Goal: Task Accomplishment & Management: Complete application form

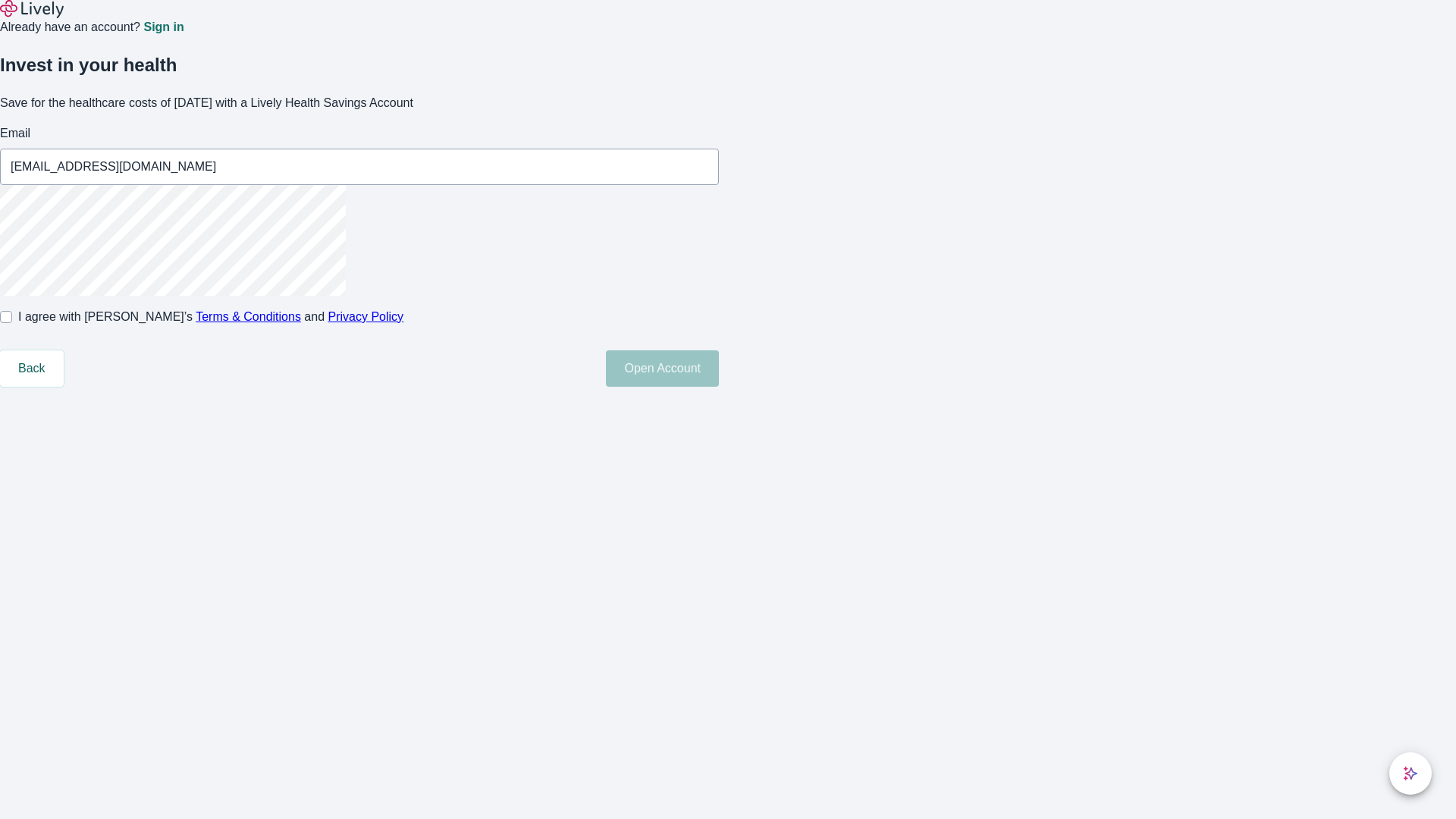
click at [12, 323] on input "I agree with Lively’s Terms & Conditions and Privacy Policy" at bounding box center [5, 316] width 12 height 12
checkbox input "true"
click at [719, 387] on button "Open Account" at bounding box center [662, 369] width 113 height 36
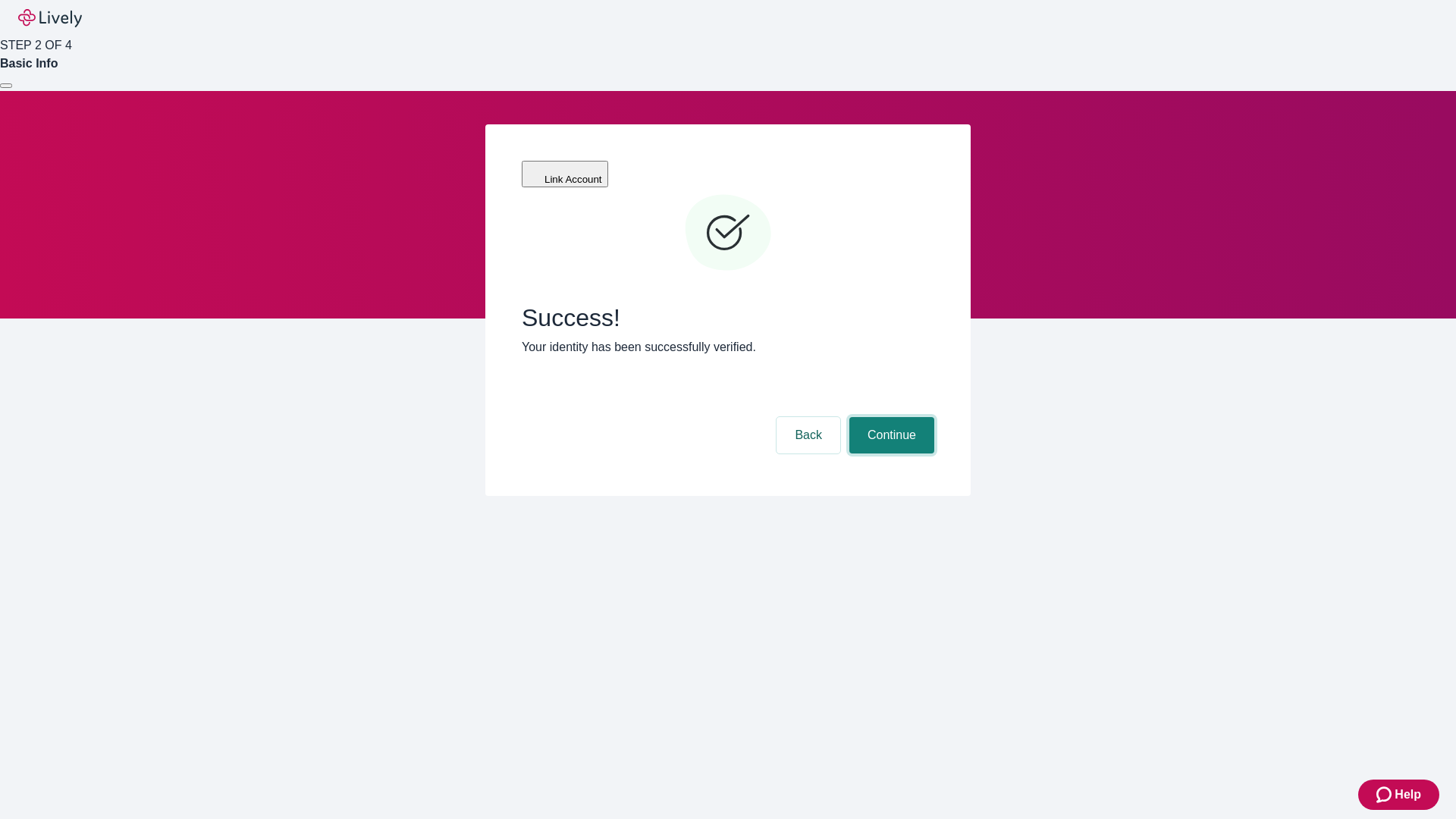
click at [890, 417] on button "Continue" at bounding box center [892, 435] width 85 height 36
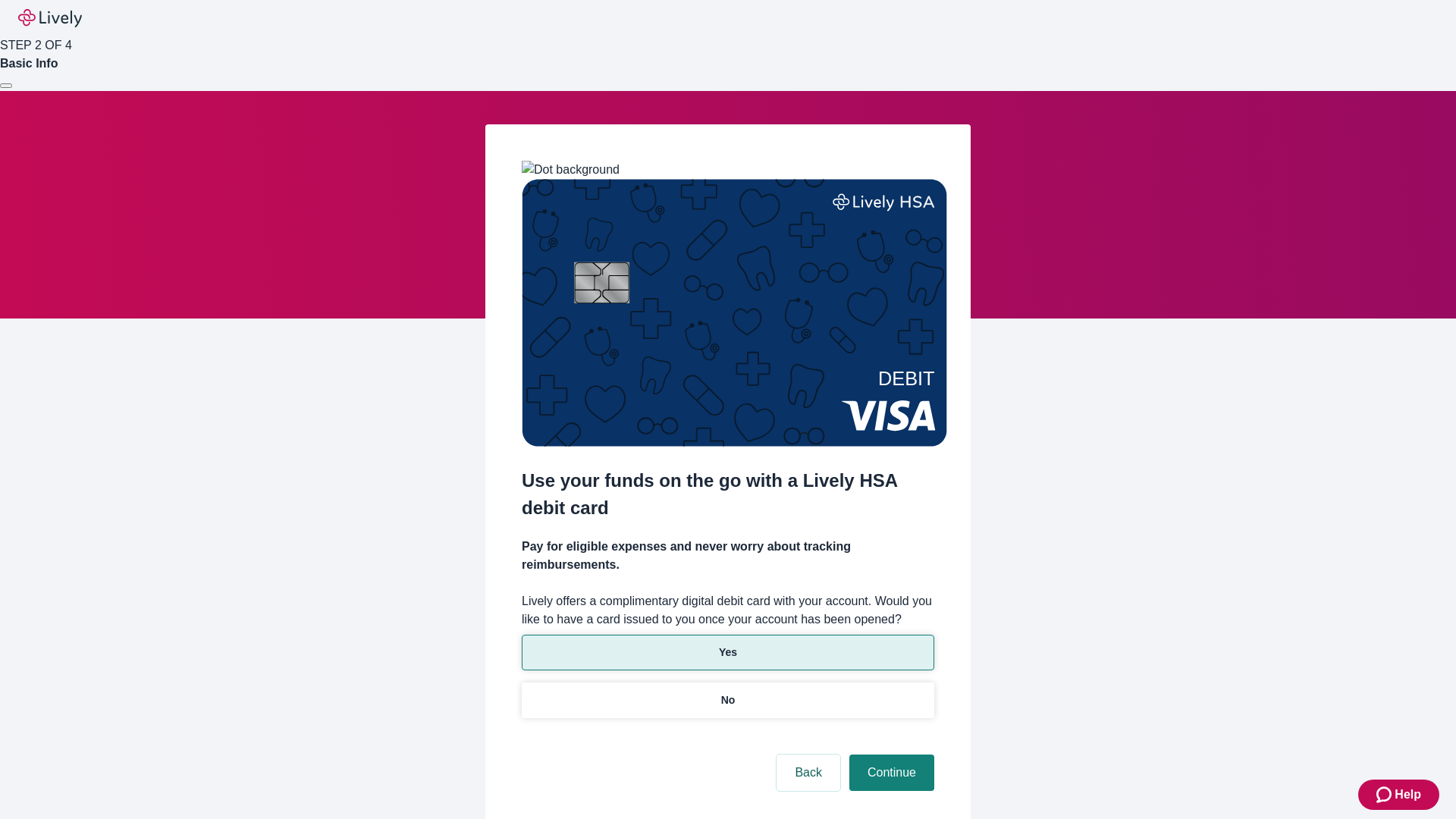
click at [727, 645] on p "Yes" at bounding box center [728, 653] width 18 height 16
click at [890, 755] on button "Continue" at bounding box center [892, 773] width 85 height 36
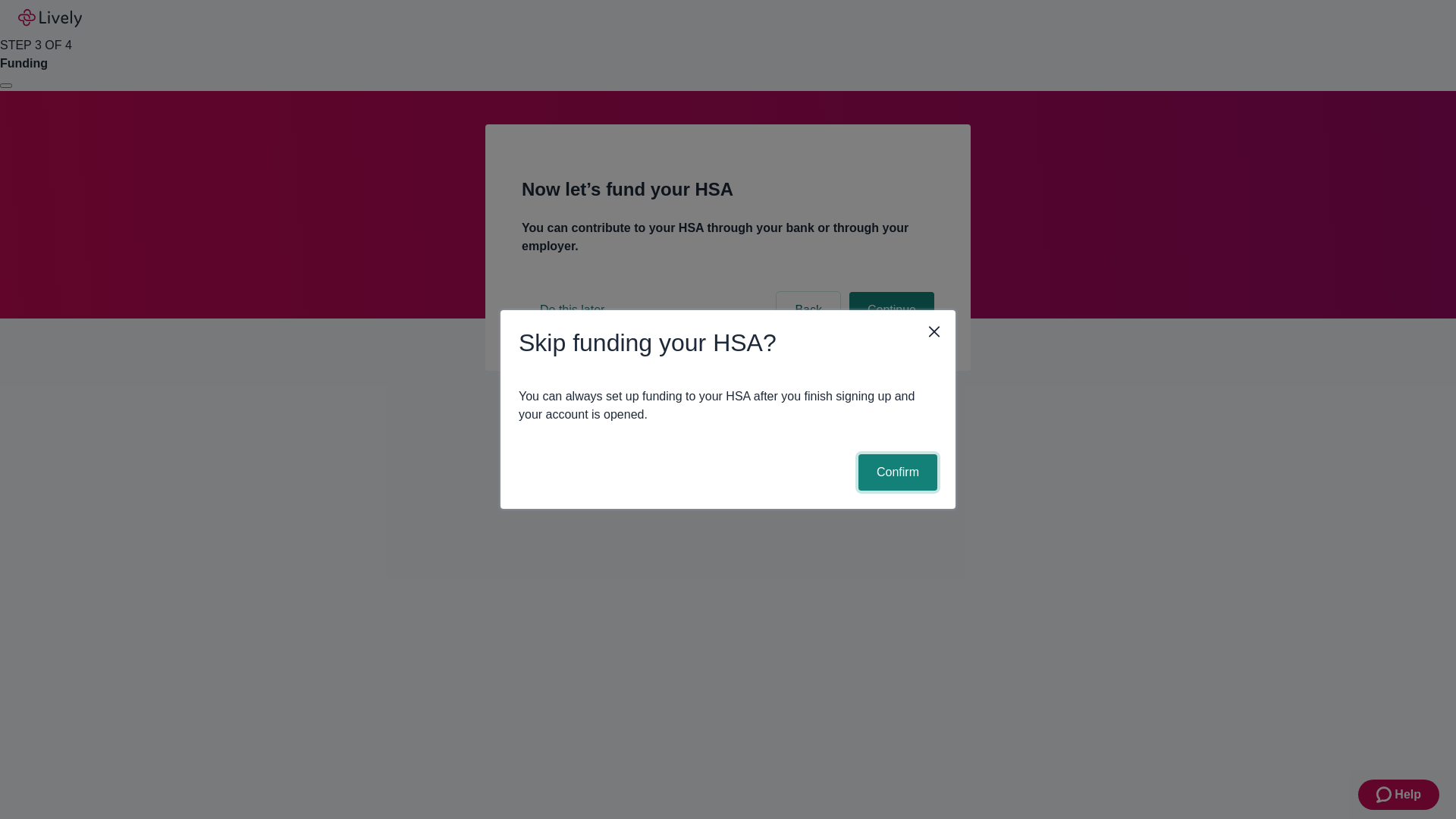
click at [896, 472] on button "Confirm" at bounding box center [897, 472] width 79 height 36
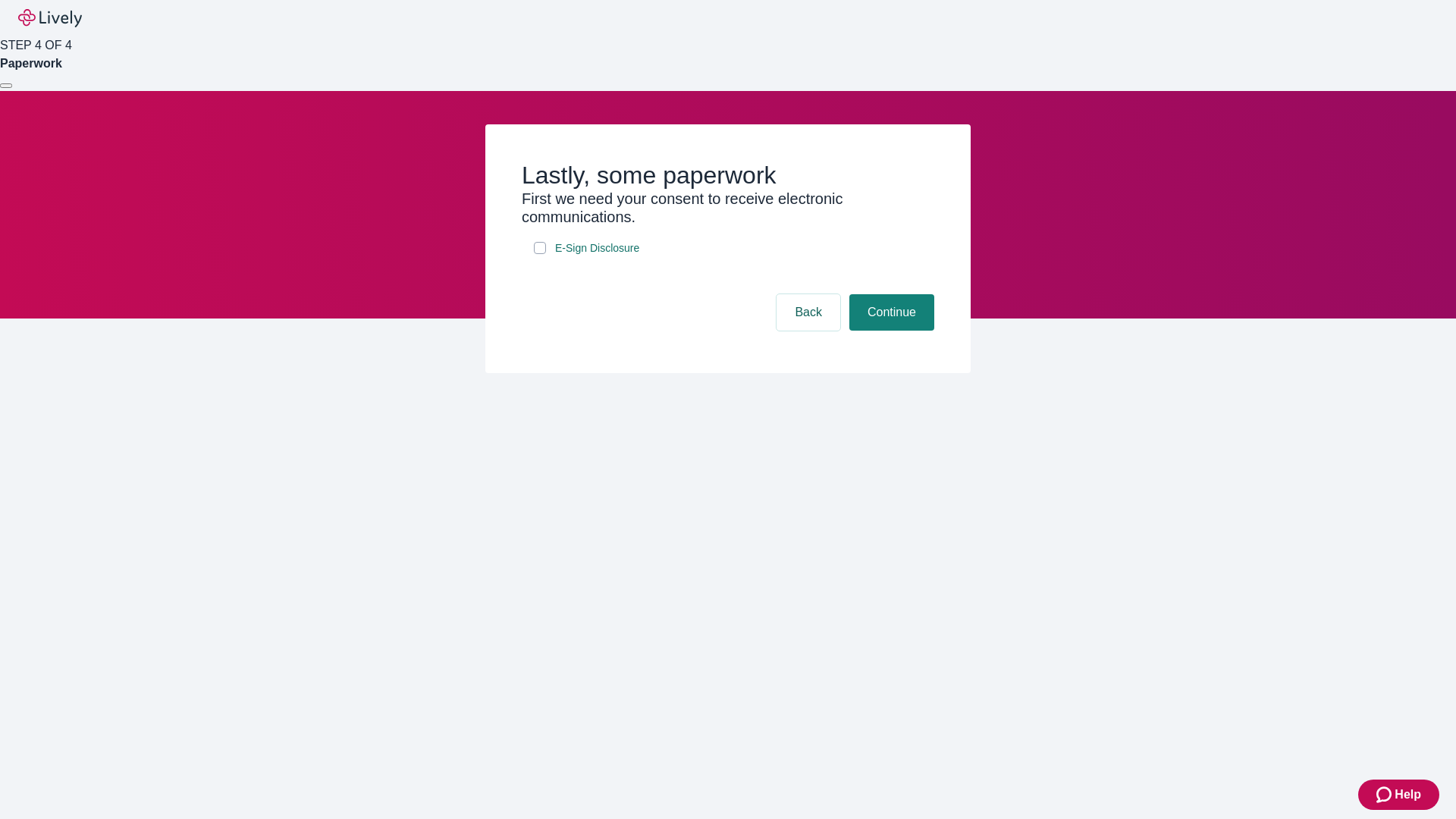
click at [540, 254] on input "E-Sign Disclosure" at bounding box center [540, 247] width 12 height 12
checkbox input "true"
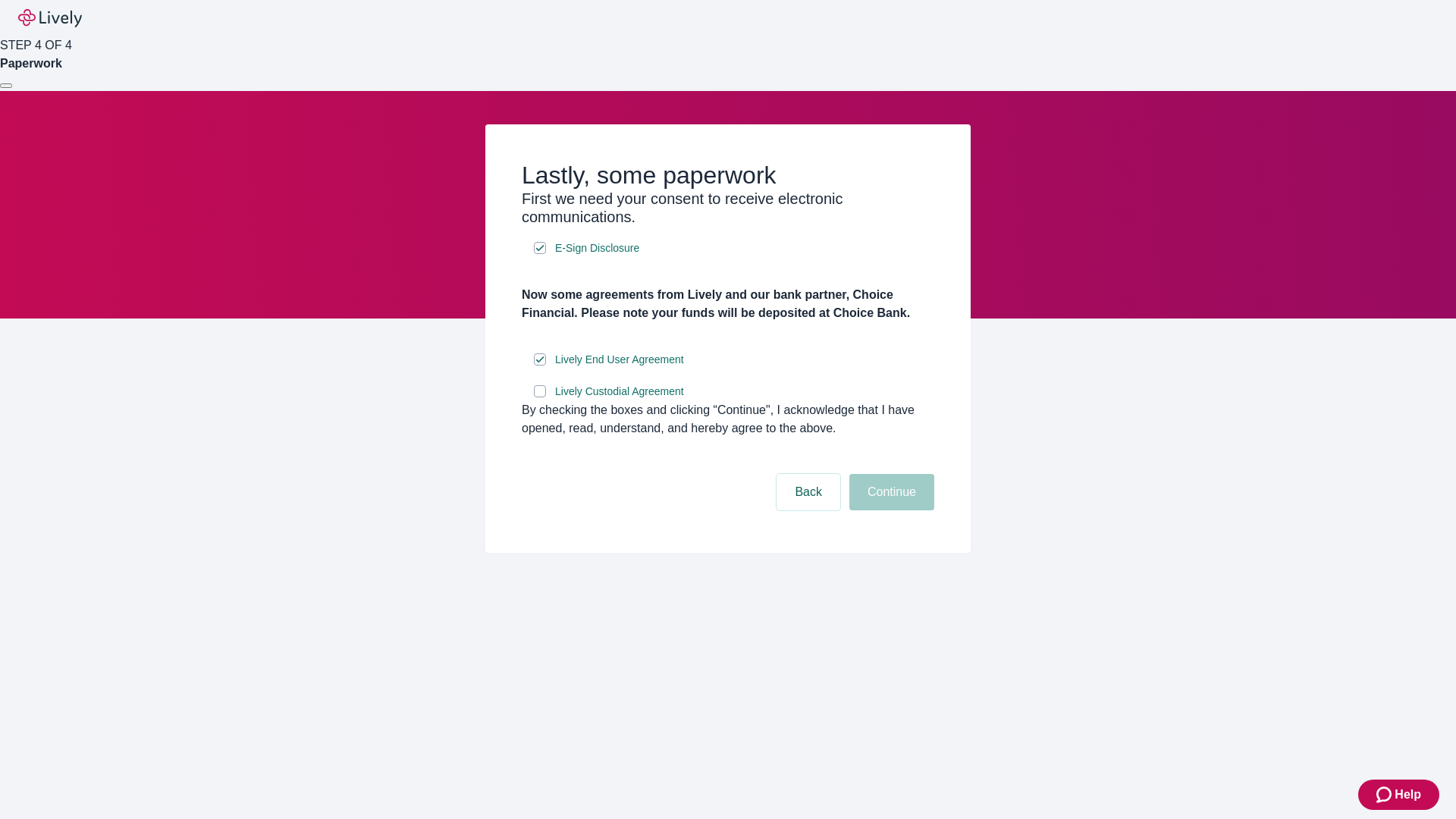
click at [540, 398] on input "Lively Custodial Agreement" at bounding box center [540, 391] width 12 height 12
checkbox input "true"
click at [890, 511] on button "Continue" at bounding box center [892, 492] width 85 height 36
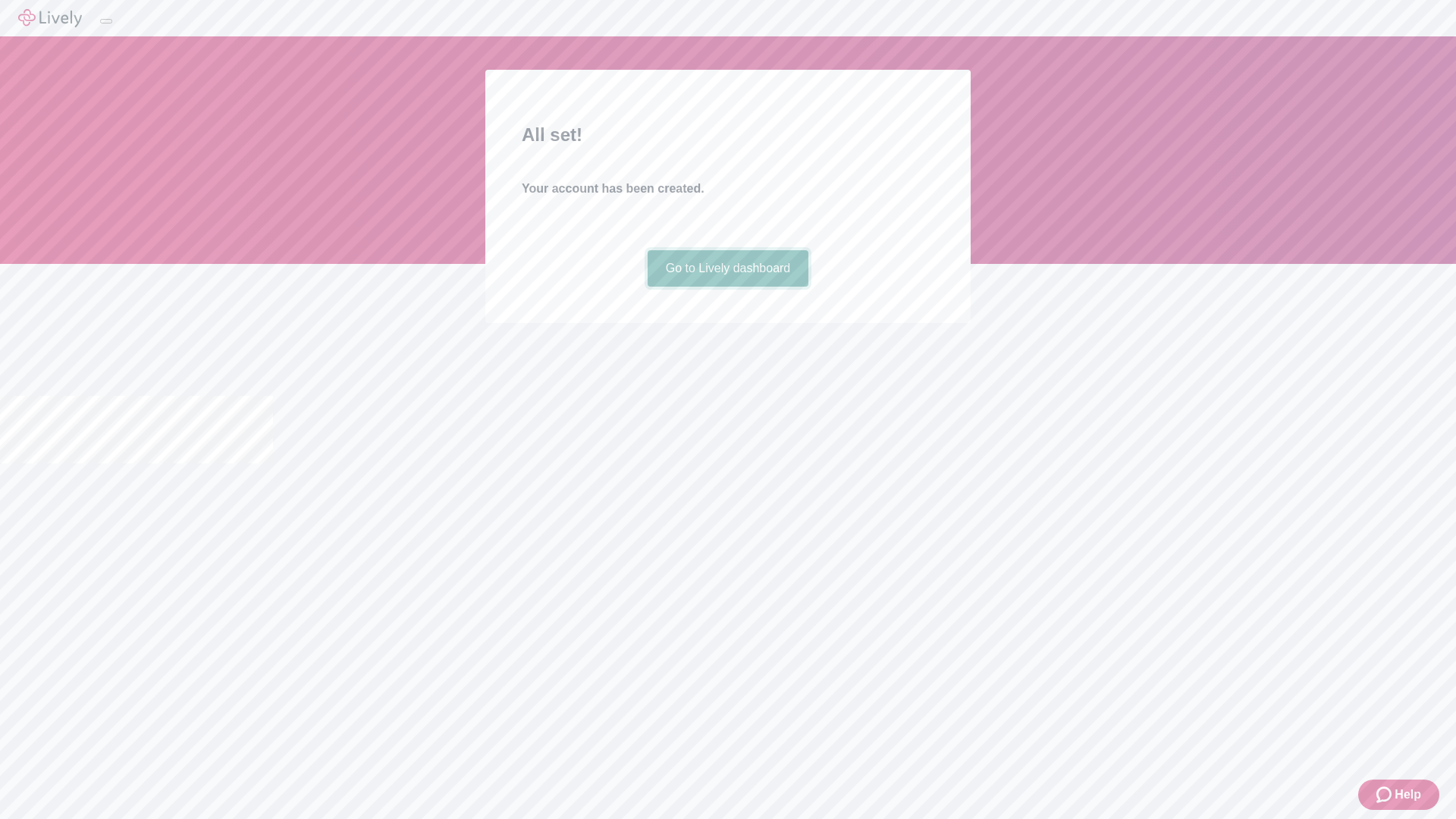
click at [727, 286] on link "Go to Lively dashboard" at bounding box center [729, 268] width 162 height 36
